Goal: Find specific page/section: Find specific page/section

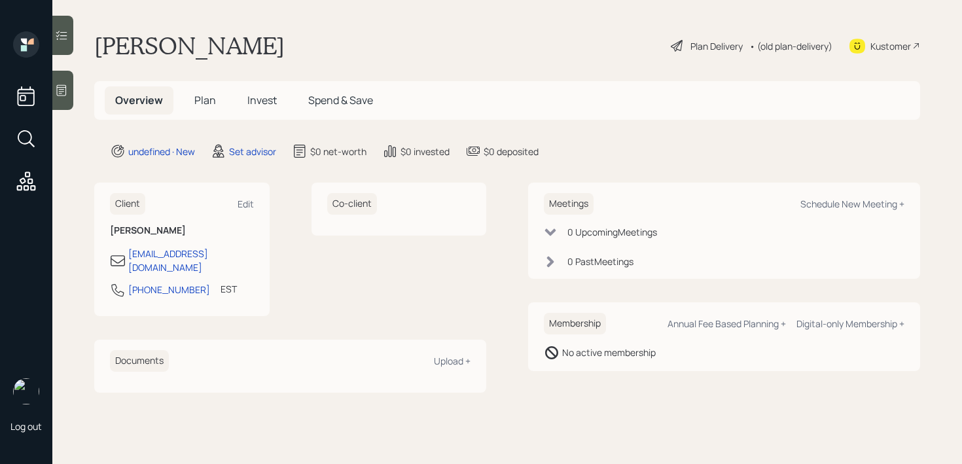
click at [900, 39] on div "Kustomer" at bounding box center [890, 46] width 41 height 14
